Goal: Task Accomplishment & Management: Complete application form

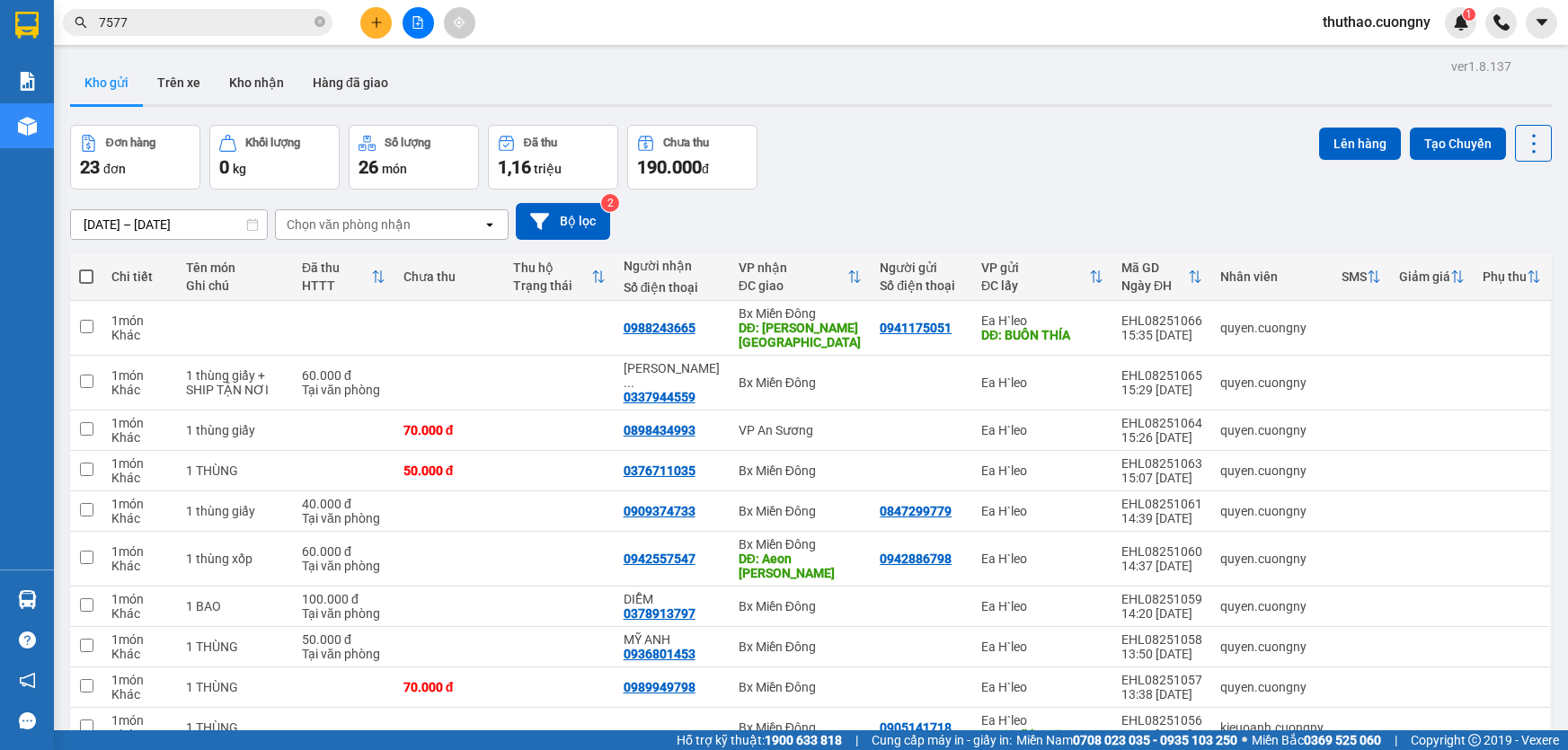
click at [374, 18] on icon "plus" at bounding box center [376, 22] width 13 height 13
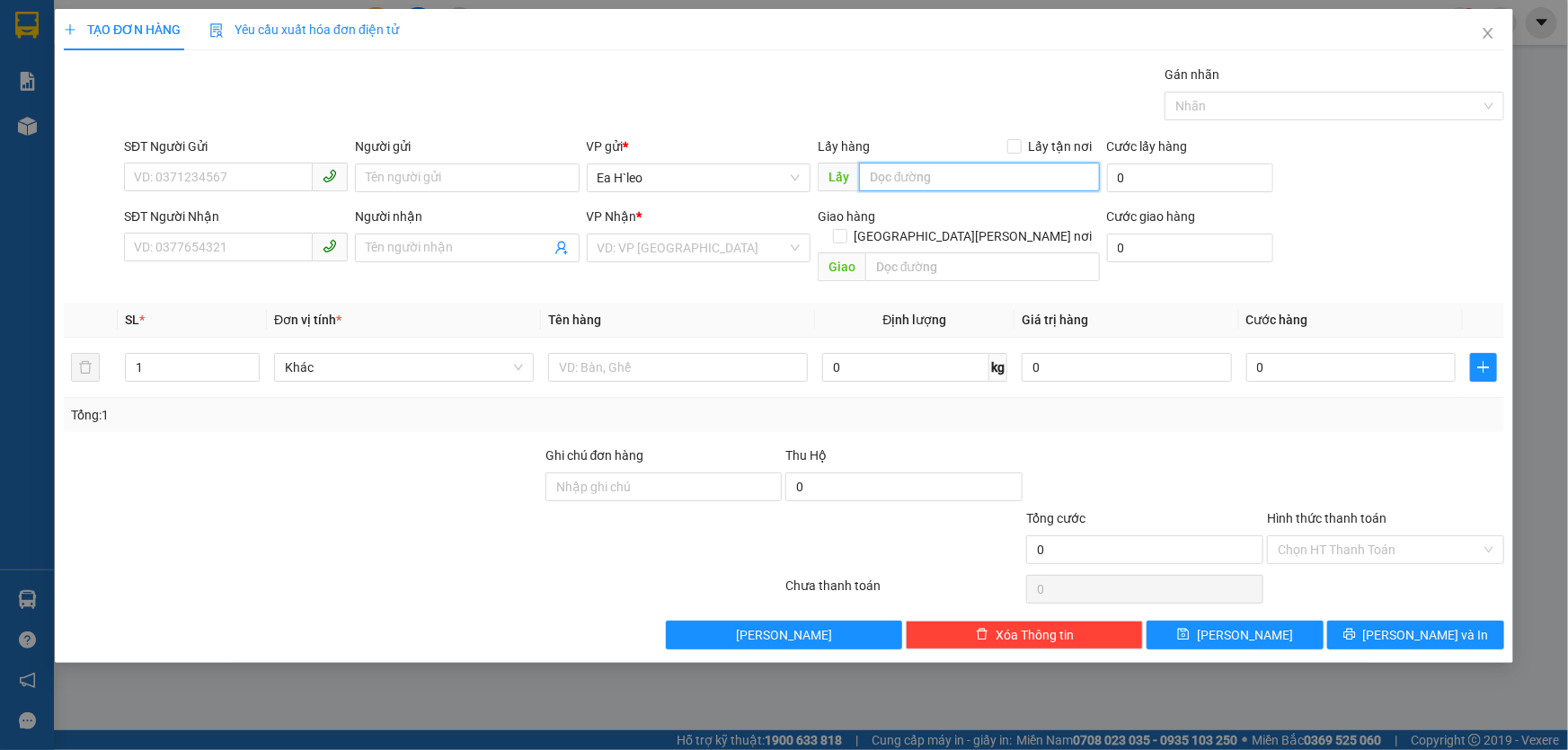
click at [930, 183] on input "text" at bounding box center [979, 177] width 241 height 29
type input "[PERSON_NAME] xanh km72"
click at [164, 184] on input "SĐT Người Gửi" at bounding box center [217, 177] width 189 height 29
type input "0943038039"
click at [690, 242] on input "search" at bounding box center [693, 247] width 190 height 27
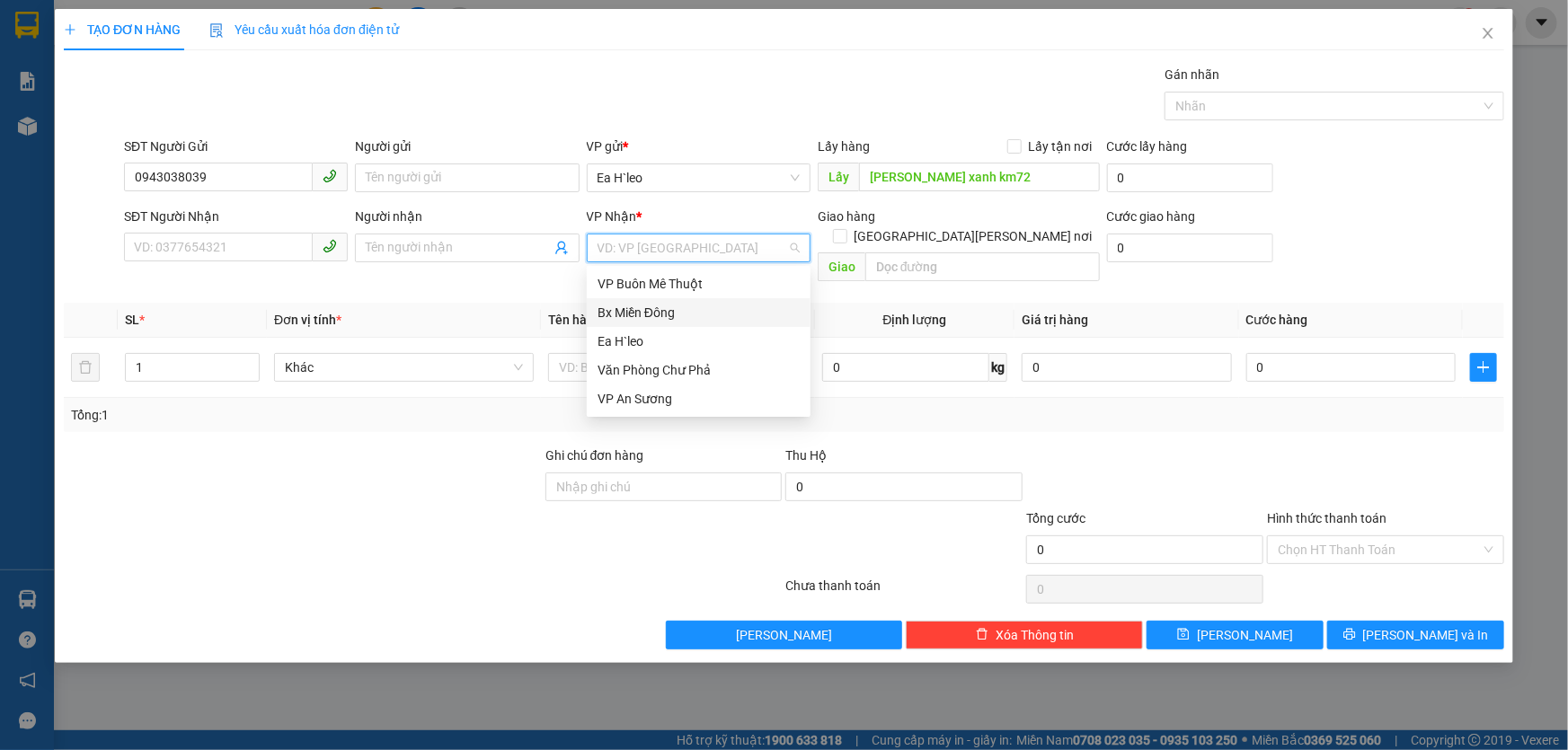
click at [677, 298] on div "Bx Miền Đông" at bounding box center [699, 312] width 223 height 29
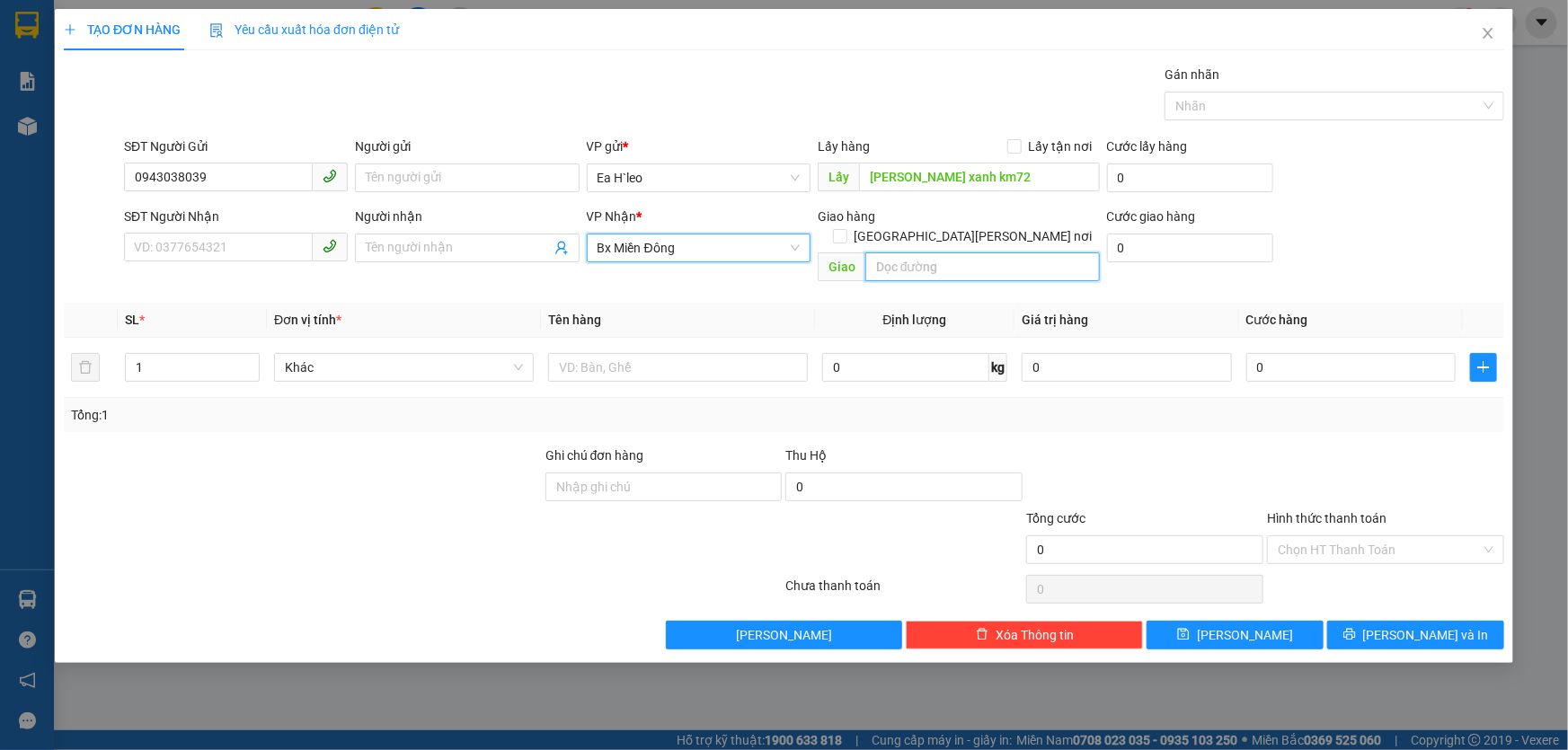
click at [882, 253] on input "text" at bounding box center [982, 267] width 234 height 29
type input "cổng xanh"
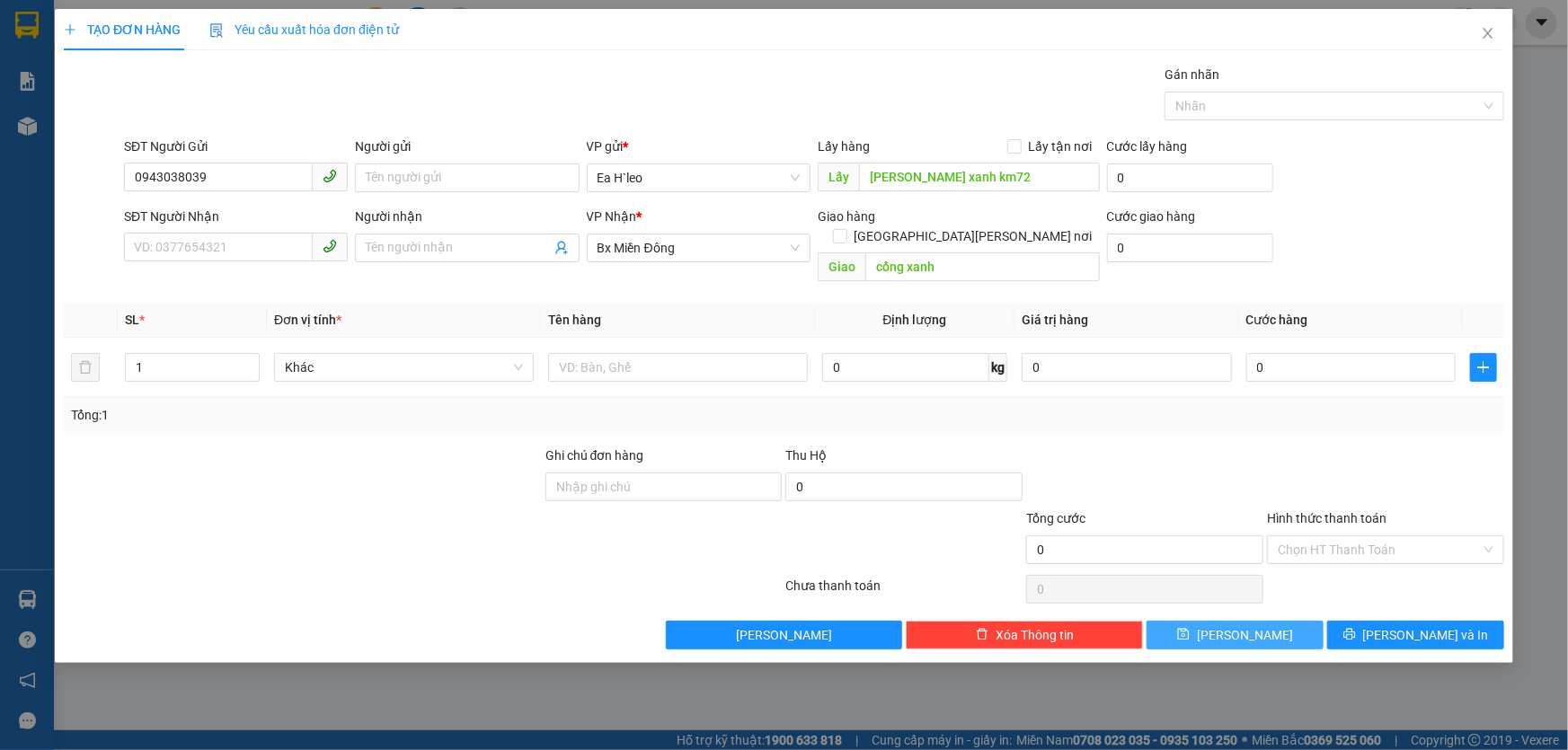
click at [1190, 628] on icon "save" at bounding box center [1183, 634] width 13 height 13
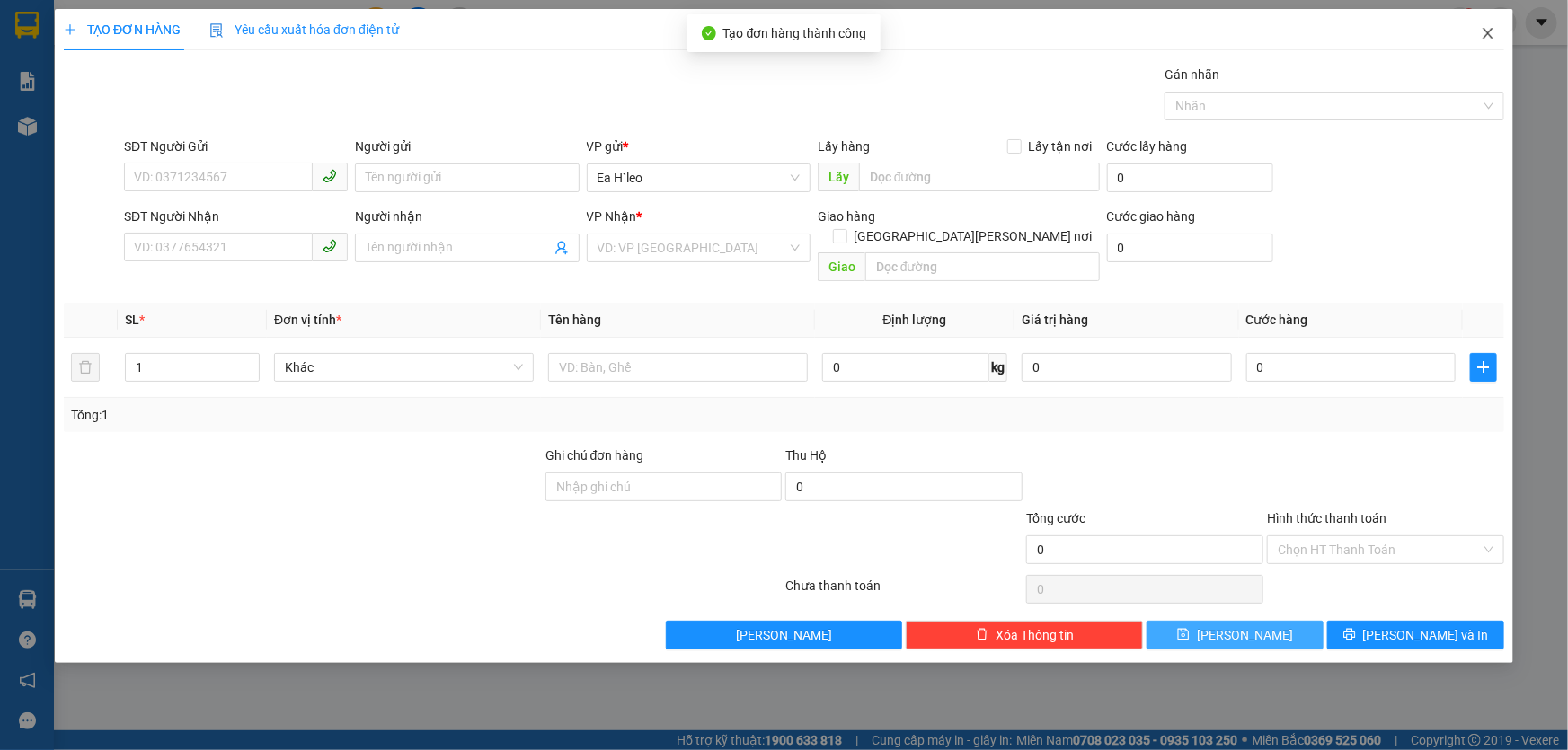
click at [1488, 27] on icon "close" at bounding box center [1488, 33] width 15 height 15
